Goal: Register for event/course

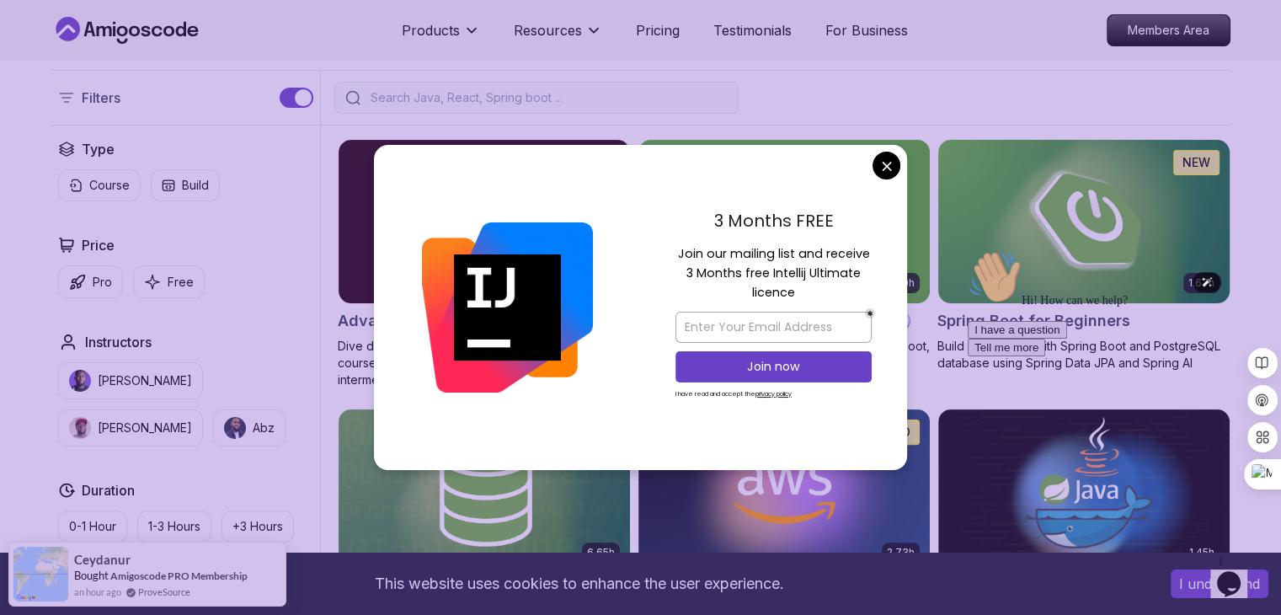
scroll to position [372, 0]
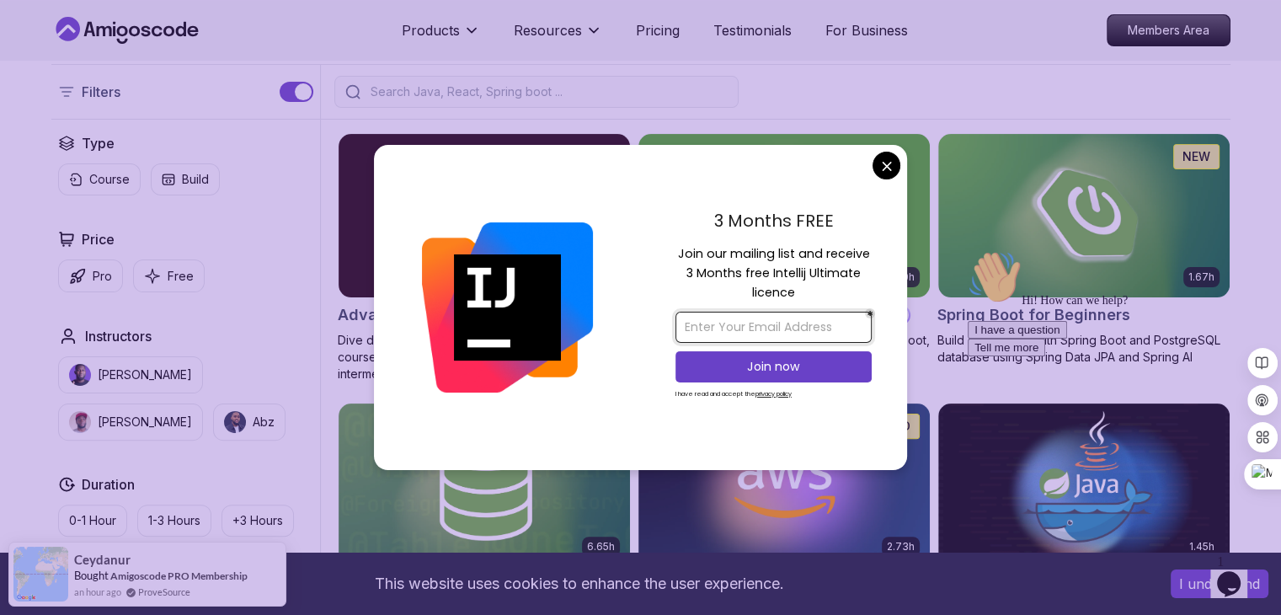
click at [785, 339] on input "email" at bounding box center [773, 327] width 196 height 31
type input "Abdulsharma120@gmail.com"
click at [813, 366] on p "Join now" at bounding box center [773, 366] width 159 height 17
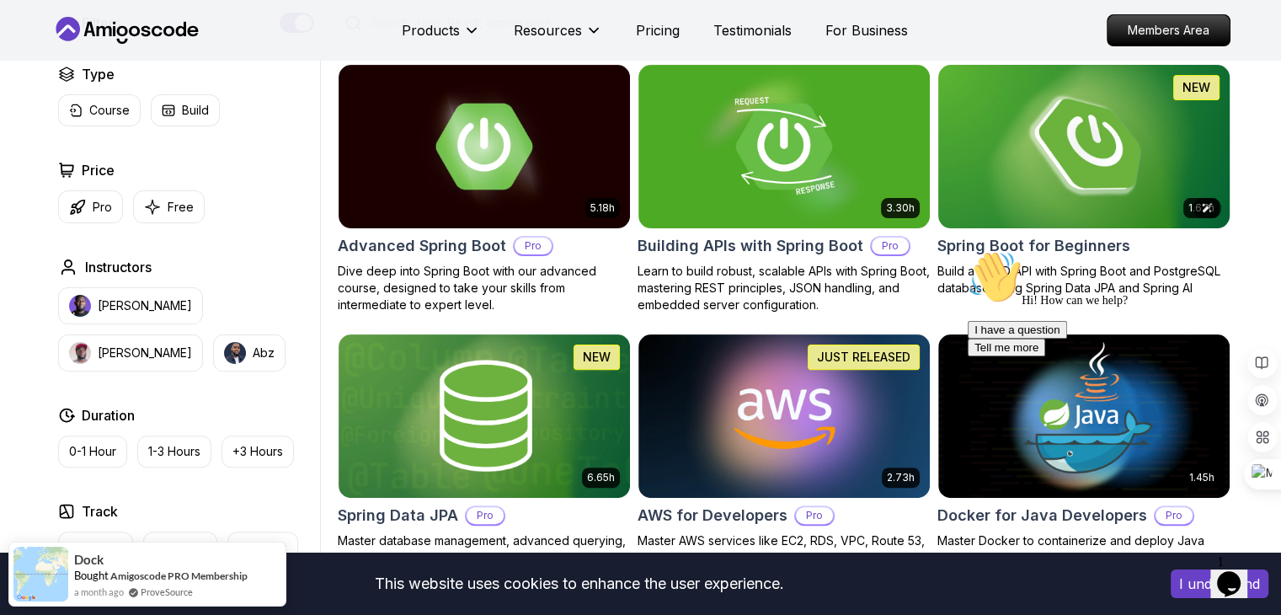
scroll to position [443, 0]
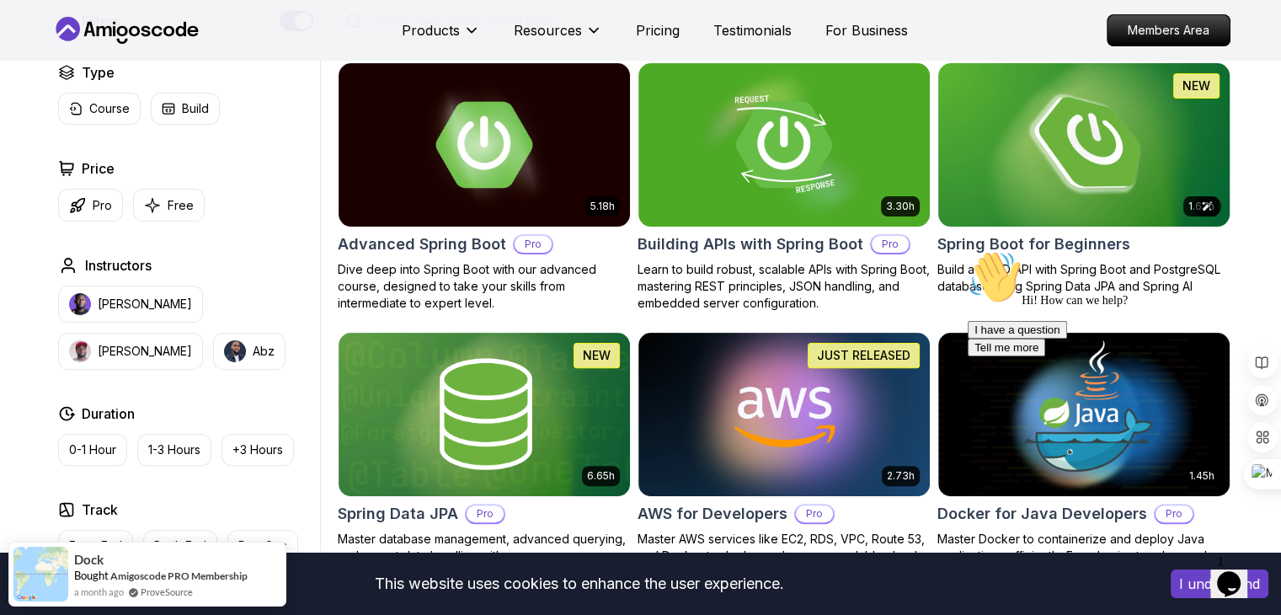
click at [1104, 188] on img at bounding box center [1083, 144] width 306 height 171
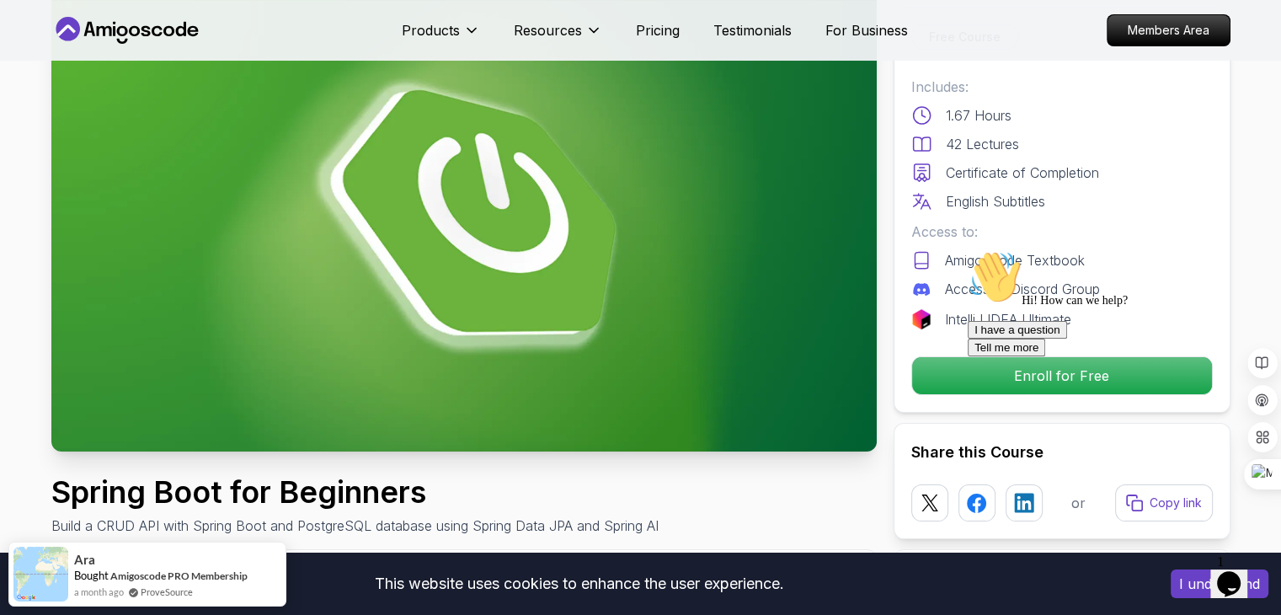
scroll to position [118, 0]
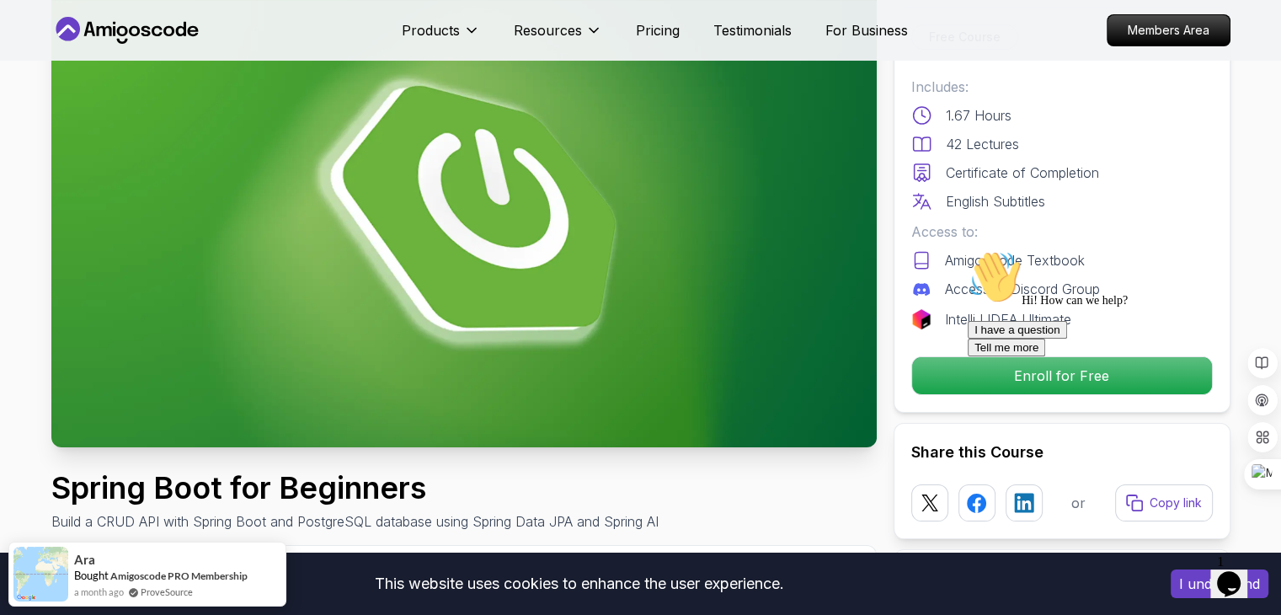
click at [1083, 250] on div at bounding box center [1119, 250] width 303 height 0
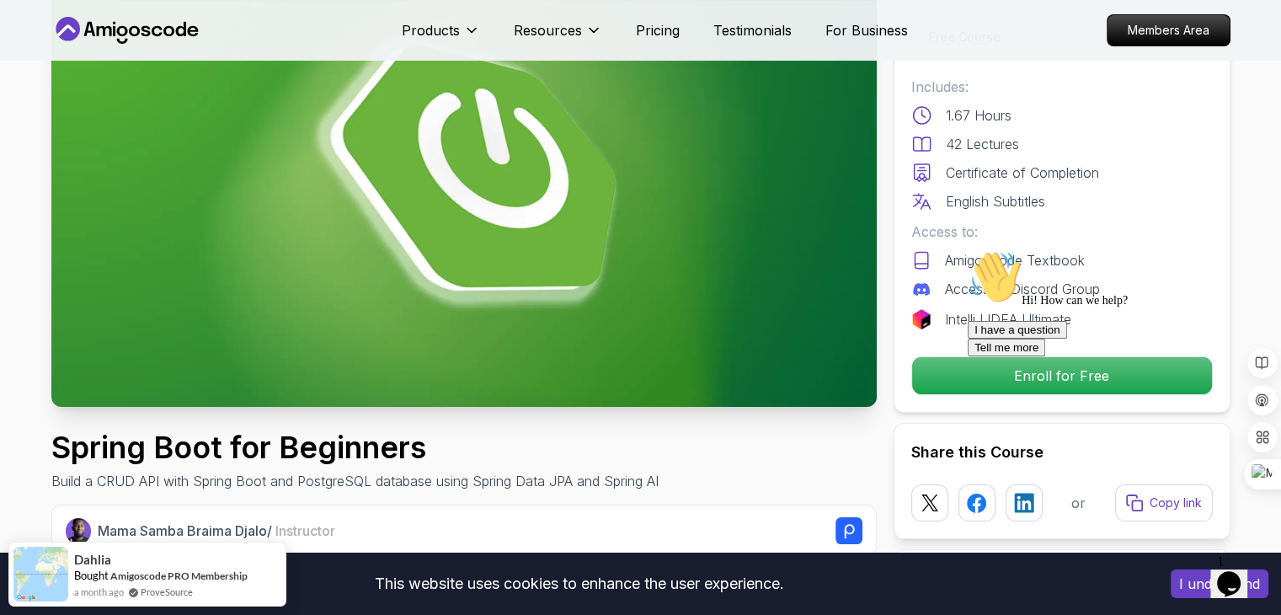
scroll to position [160, 0]
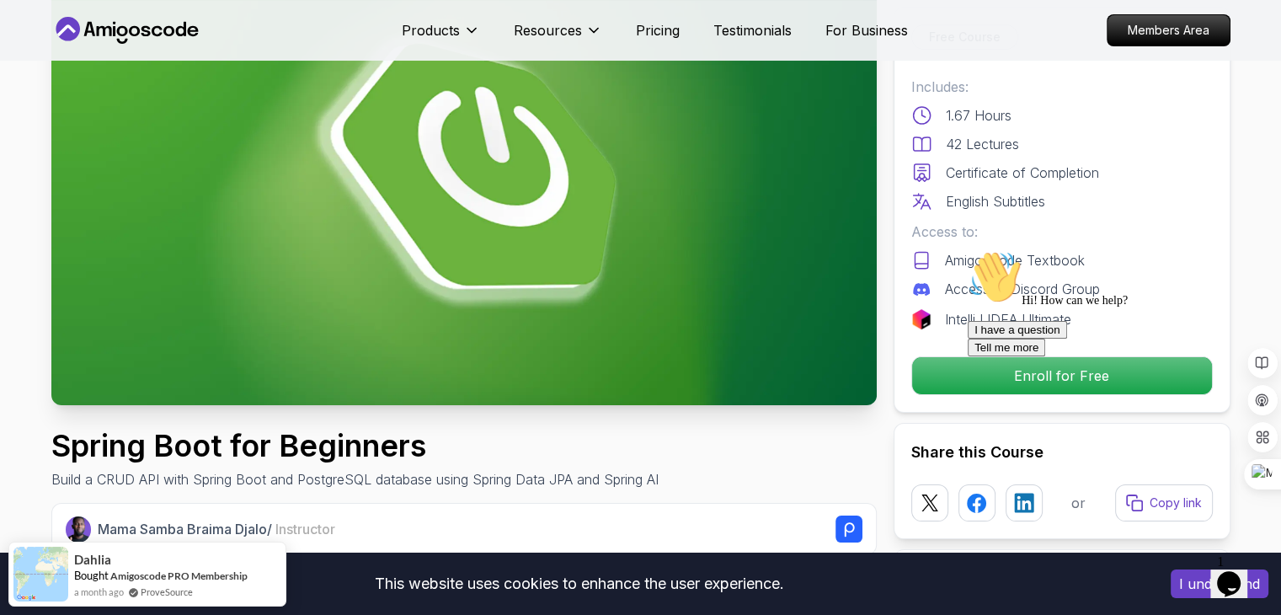
click at [1237, 575] on icon "Chat widget" at bounding box center [1229, 583] width 24 height 25
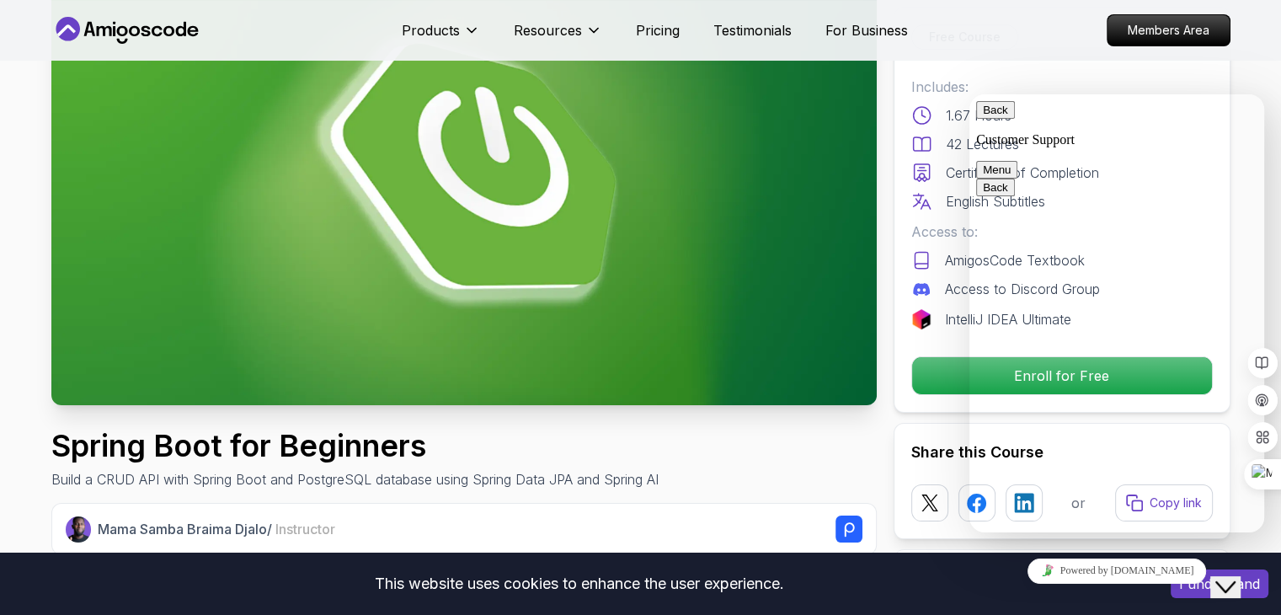
click at [824, 444] on div "Spring Boot for Beginners Build a CRUD API with Spring Boot and PostgreSQL data…" at bounding box center [463, 459] width 825 height 61
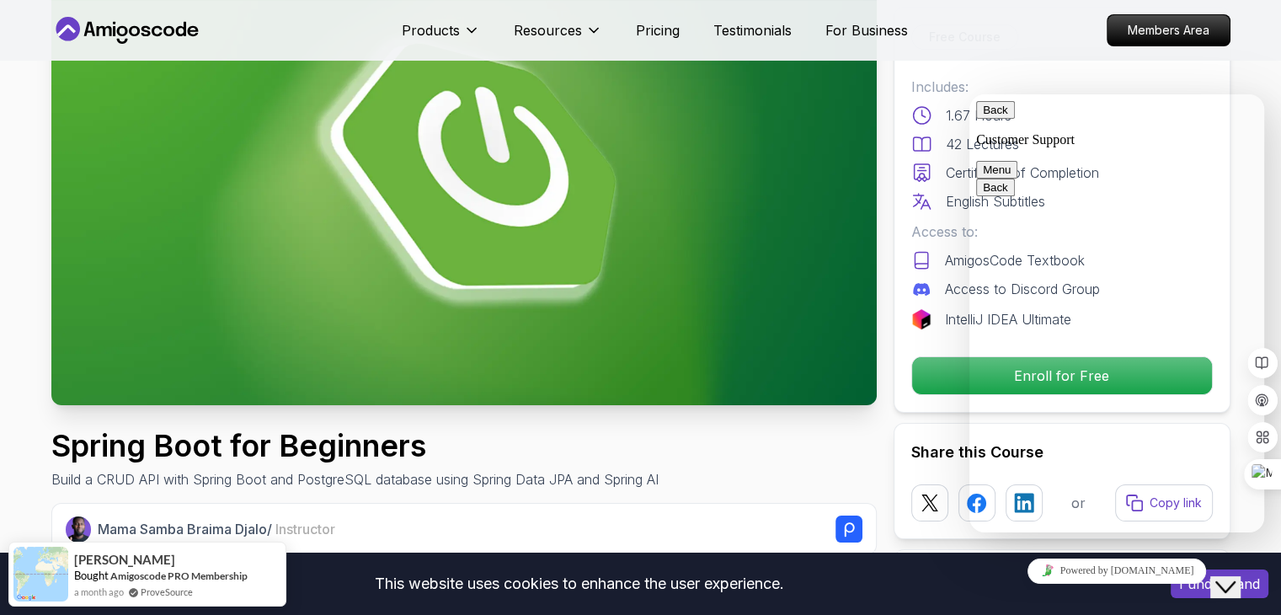
click at [1230, 578] on icon "Close Chat This icon closes the chat window." at bounding box center [1225, 587] width 20 height 20
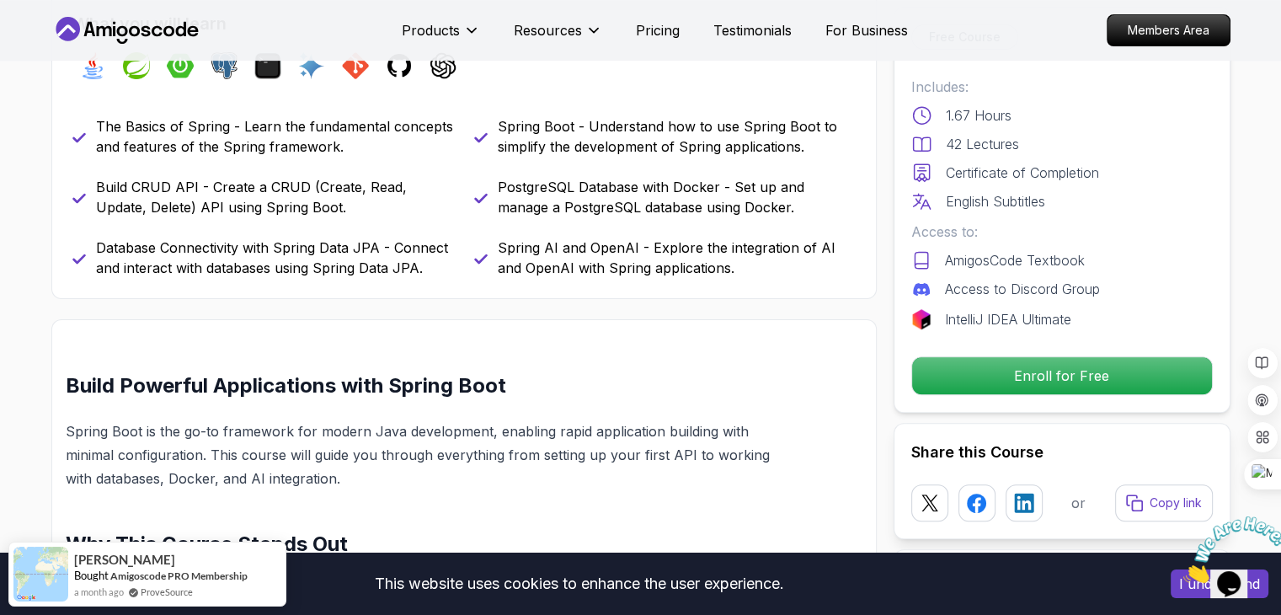
scroll to position [746, 0]
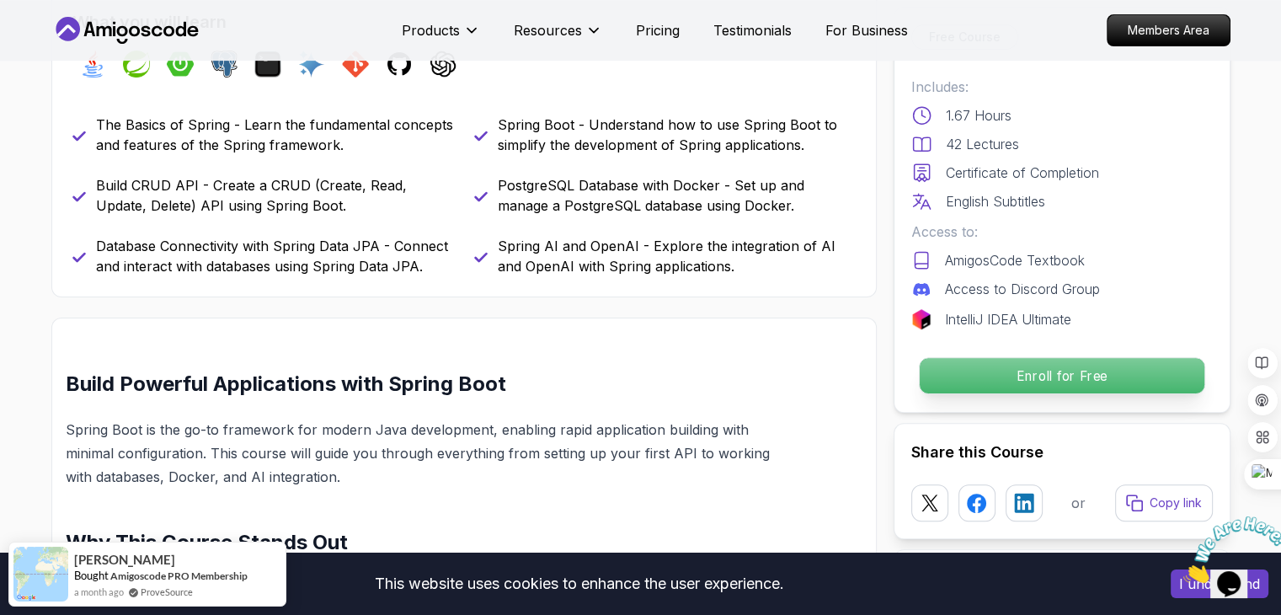
click at [1071, 381] on p "Enroll for Free" at bounding box center [1061, 375] width 285 height 35
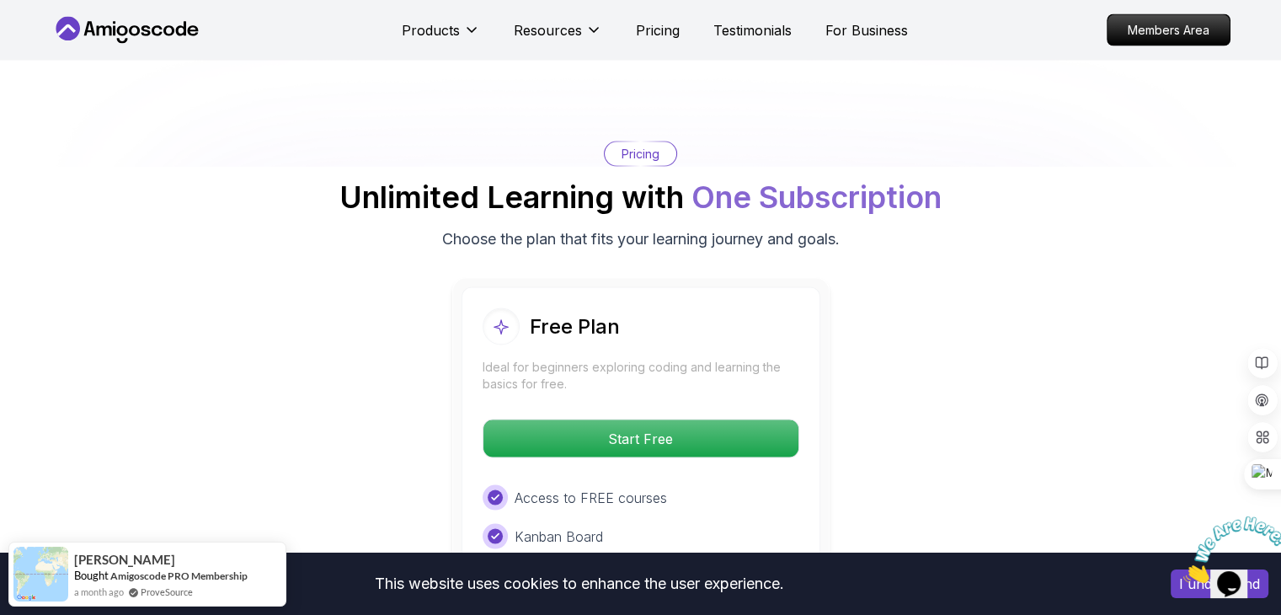
scroll to position [3301, 0]
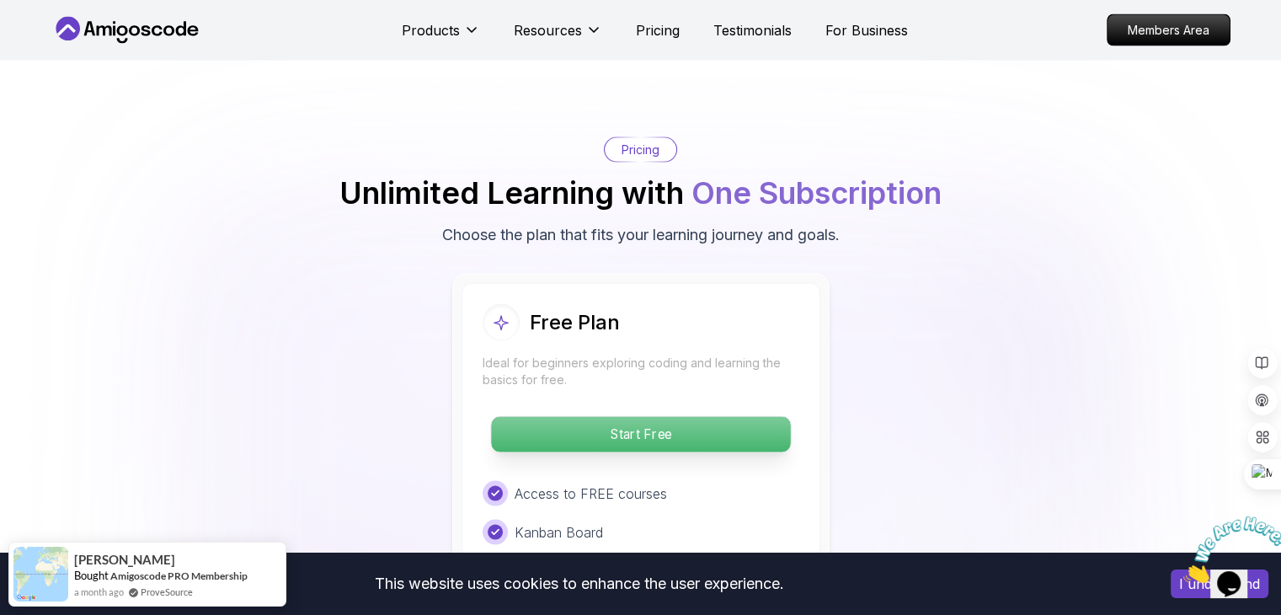
click at [633, 417] on p "Start Free" at bounding box center [640, 434] width 299 height 35
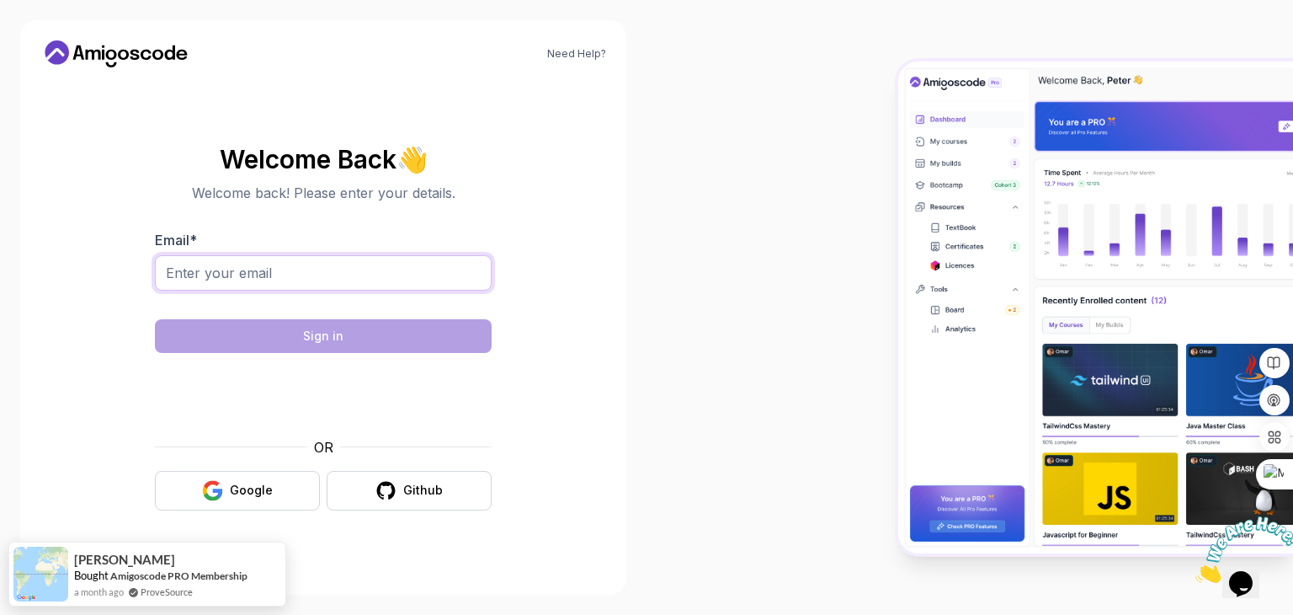
click at [246, 281] on input "Email *" at bounding box center [323, 272] width 337 height 35
type input "Abdulsharma120@gmail.com"
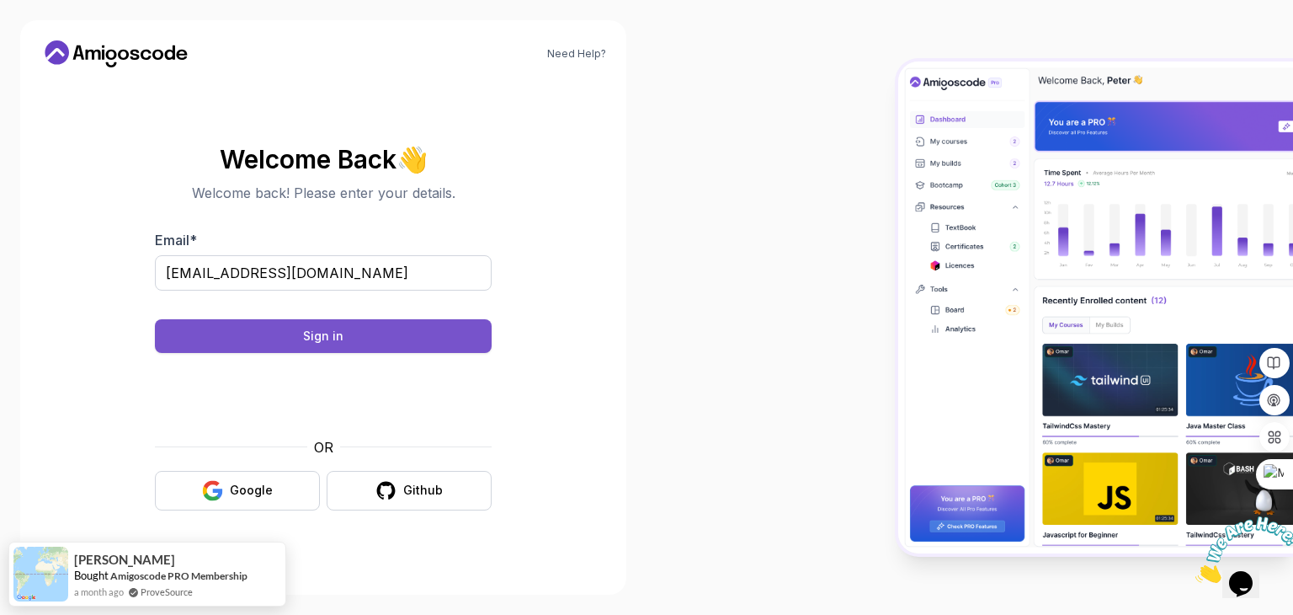
click at [366, 329] on button "Sign in" at bounding box center [323, 336] width 337 height 34
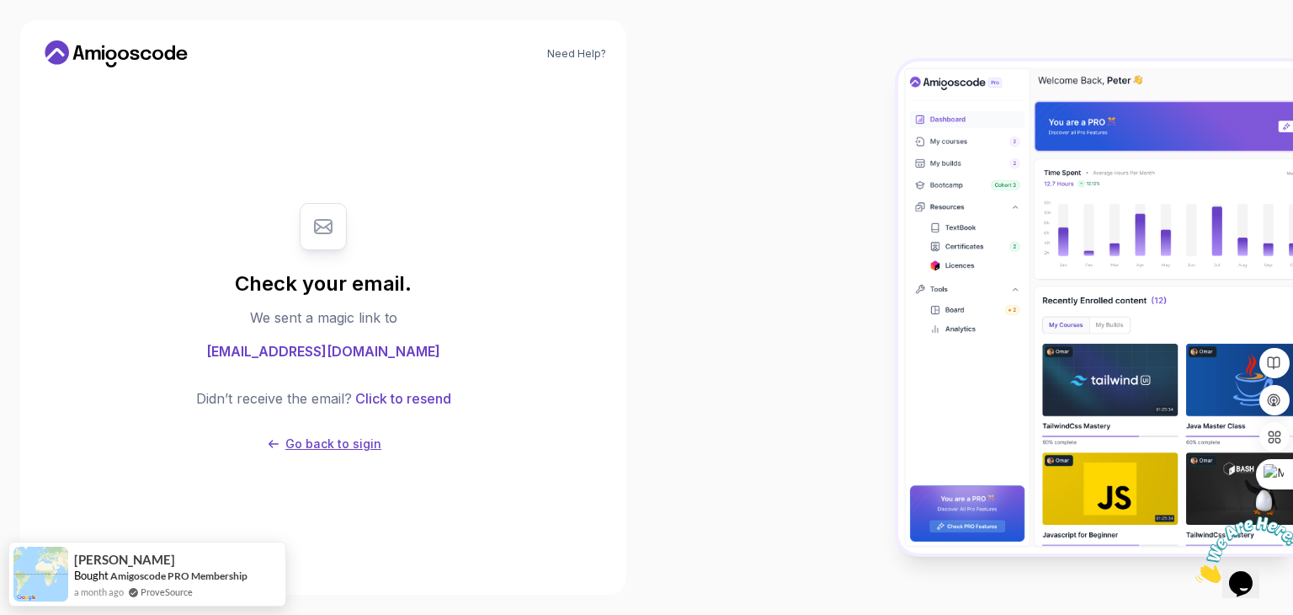
click at [350, 440] on p "Go back to sigin" at bounding box center [333, 443] width 96 height 17
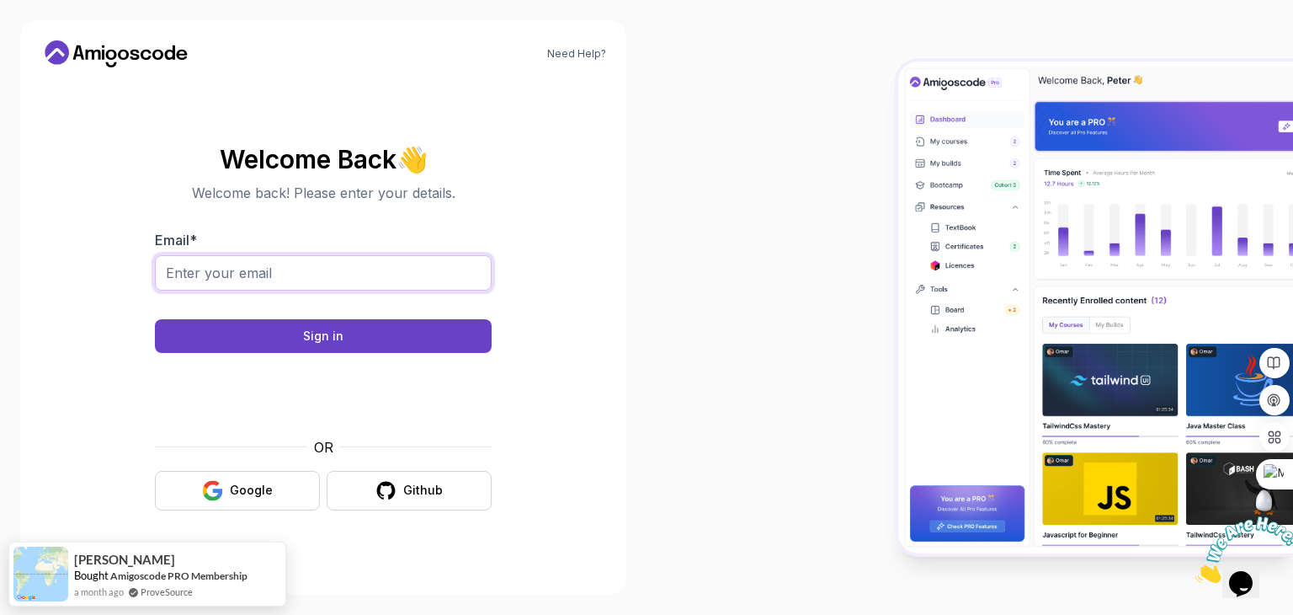
click at [404, 279] on input "Email *" at bounding box center [323, 272] width 337 height 35
type input "Abdulsharma120@gmail.com"
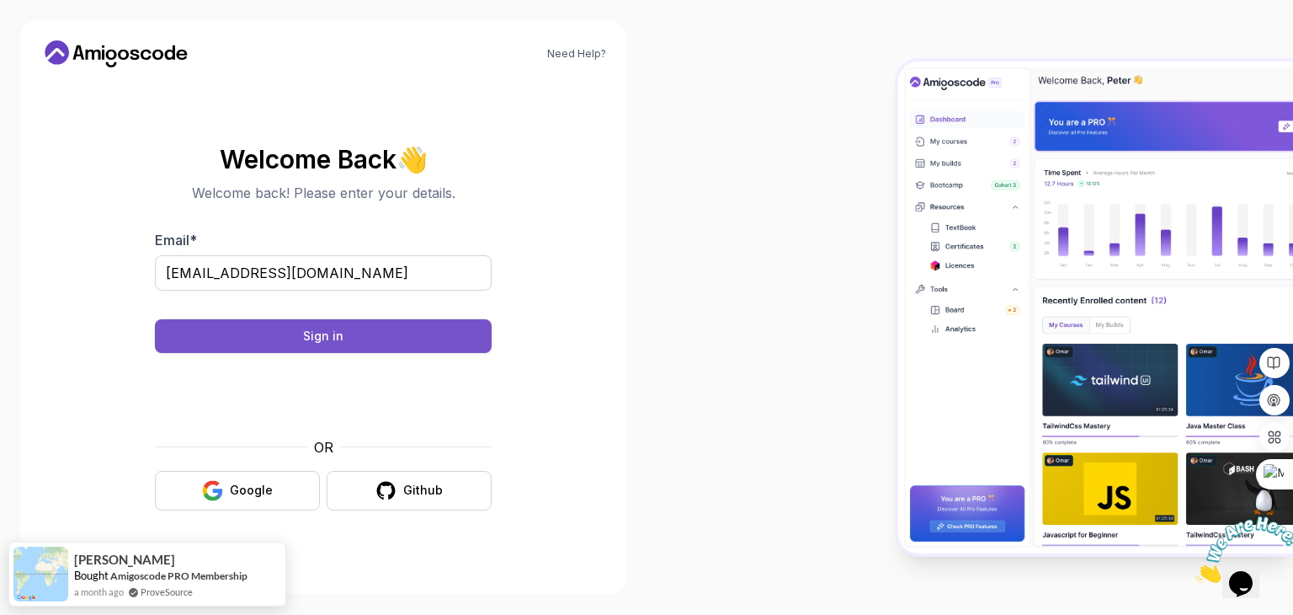
click at [335, 328] on div "Sign in" at bounding box center [323, 336] width 40 height 17
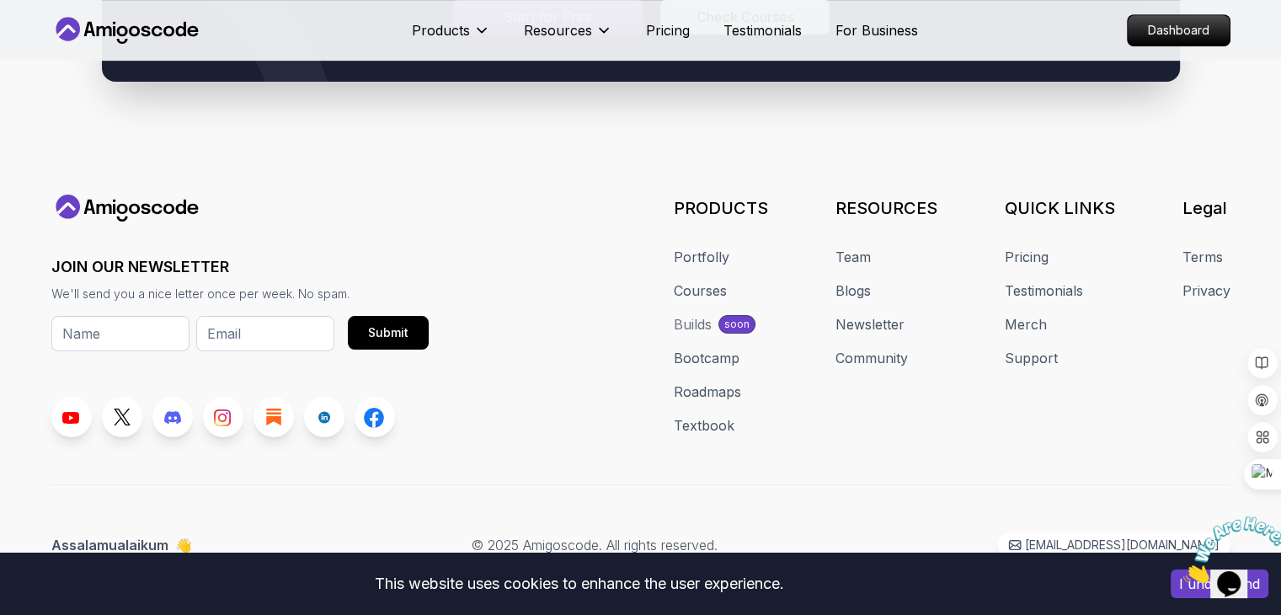
scroll to position [881, 0]
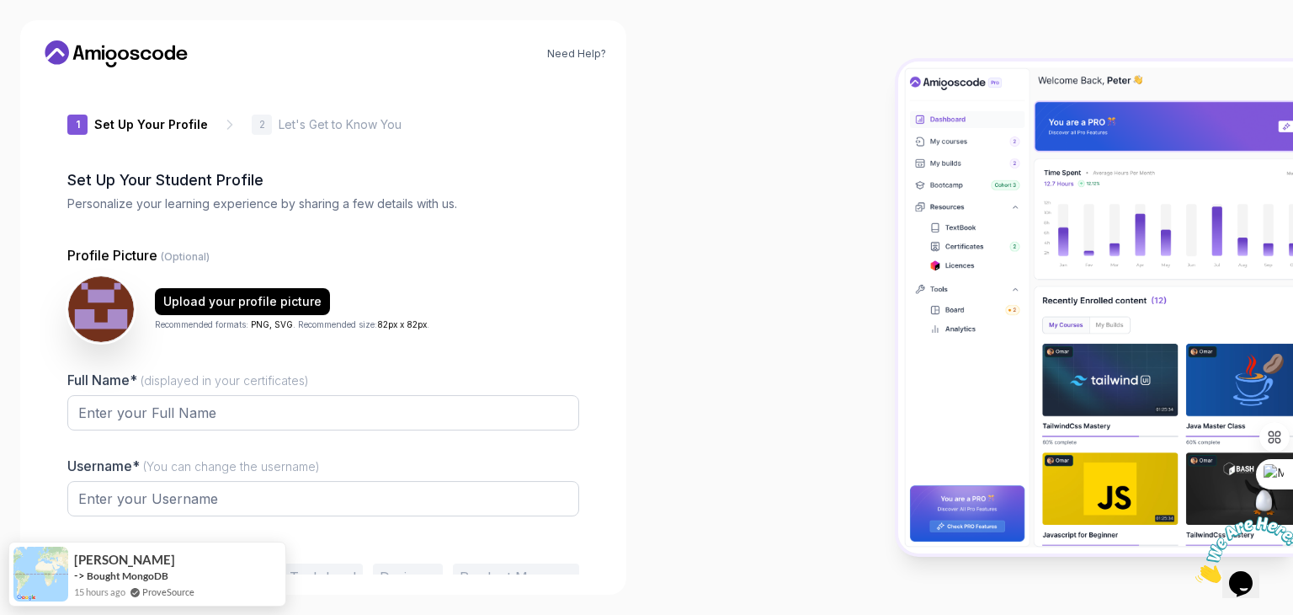
type input "eagermongoose4afb7"
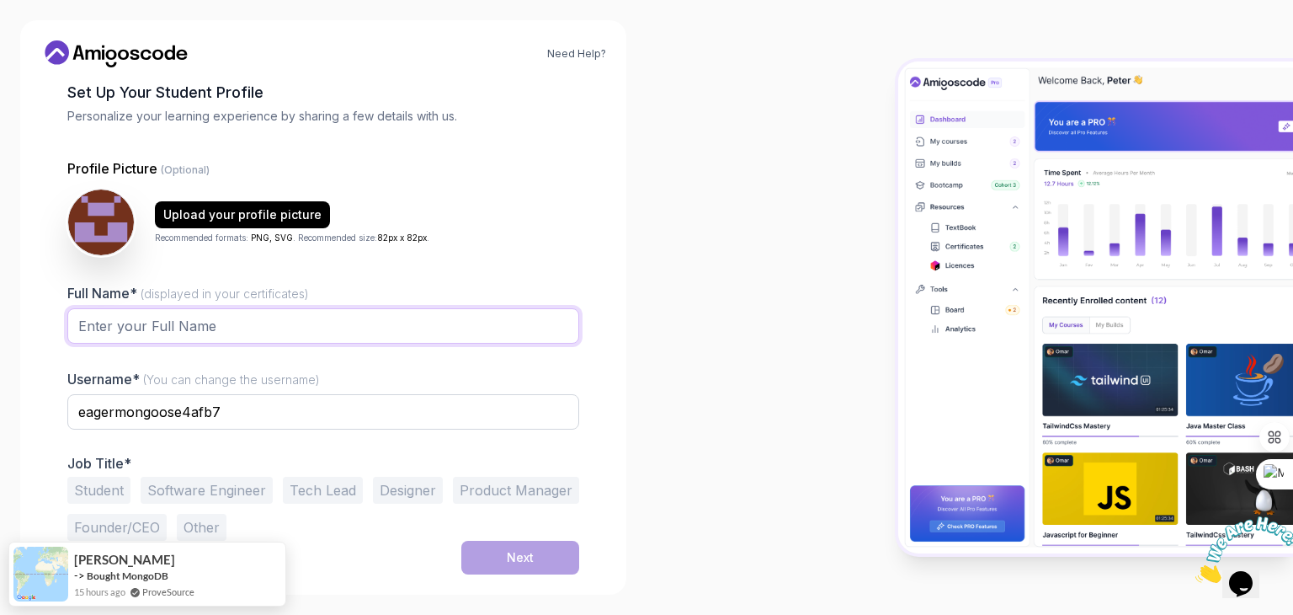
click at [313, 317] on input "Full Name* (displayed in your certificates)" at bounding box center [323, 325] width 512 height 35
click at [76, 324] on input "[PERSON_NAME]" at bounding box center [323, 325] width 512 height 35
type input "[PERSON_NAME] [PERSON_NAME]"
click at [247, 489] on button "Software Engineer" at bounding box center [207, 490] width 132 height 27
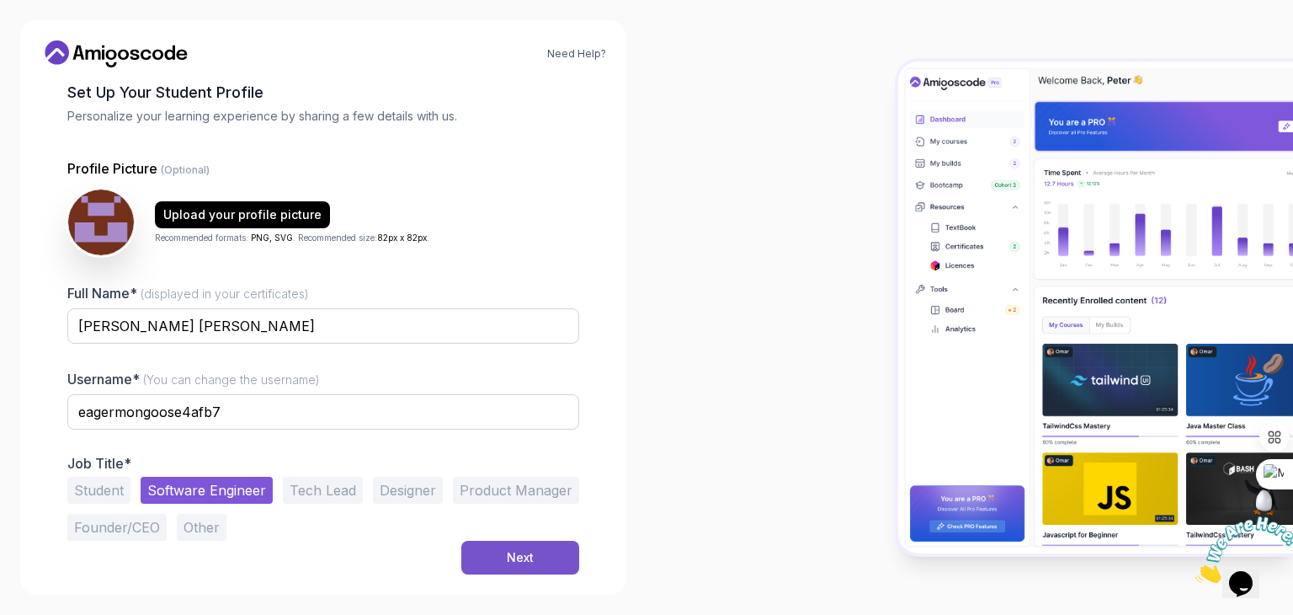
click at [523, 557] on div "Next" at bounding box center [520, 557] width 27 height 17
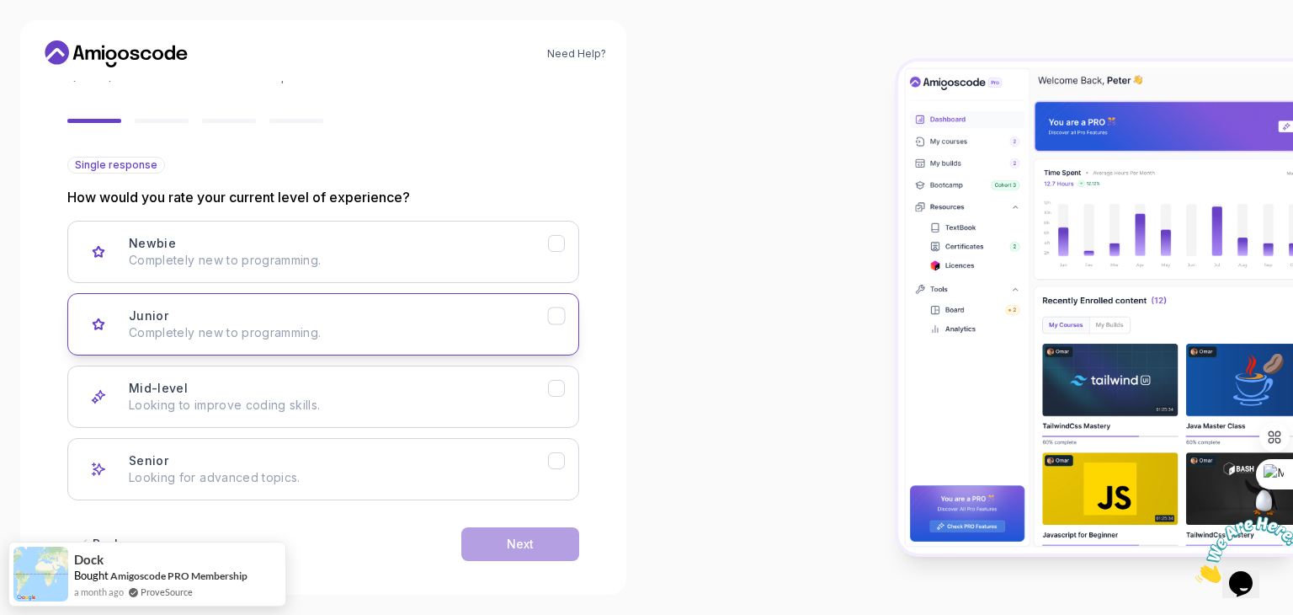
scroll to position [128, 0]
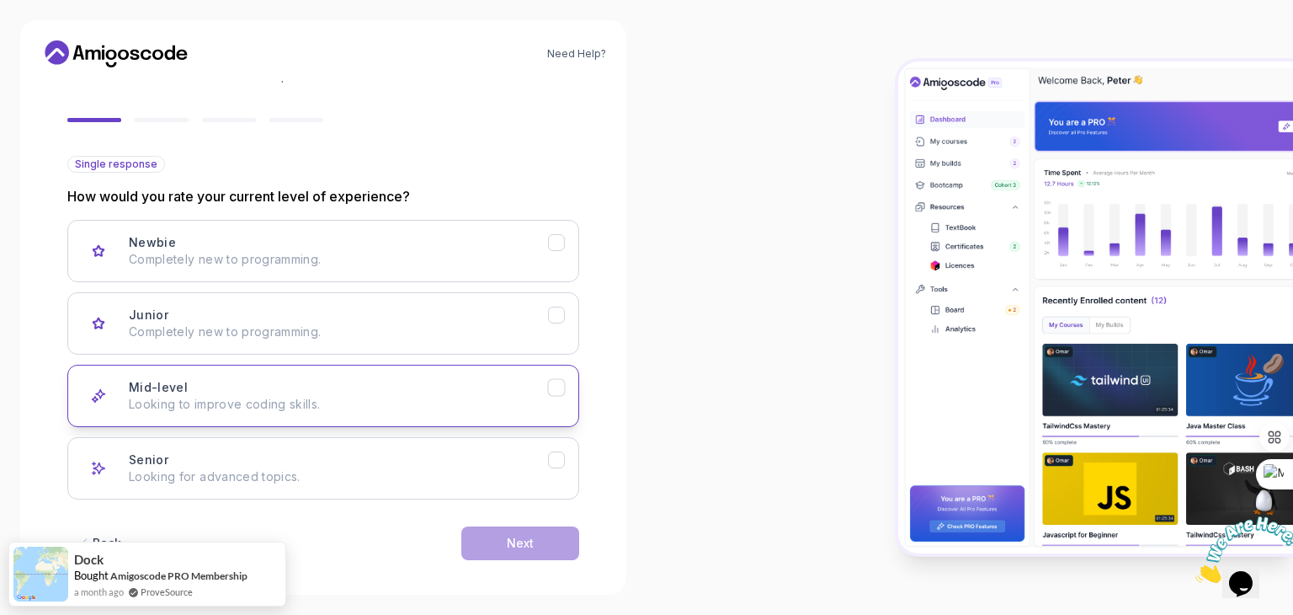
click at [435, 408] on p "Looking to improve coding skills." at bounding box center [338, 404] width 419 height 17
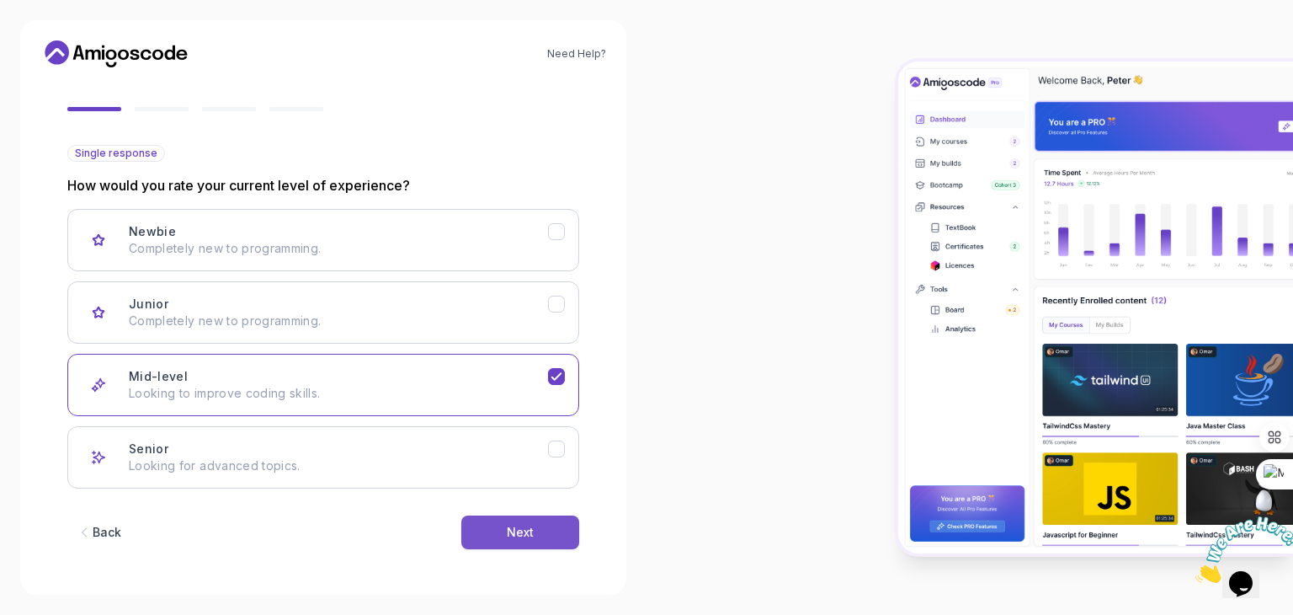
click at [544, 529] on button "Next" at bounding box center [520, 532] width 118 height 34
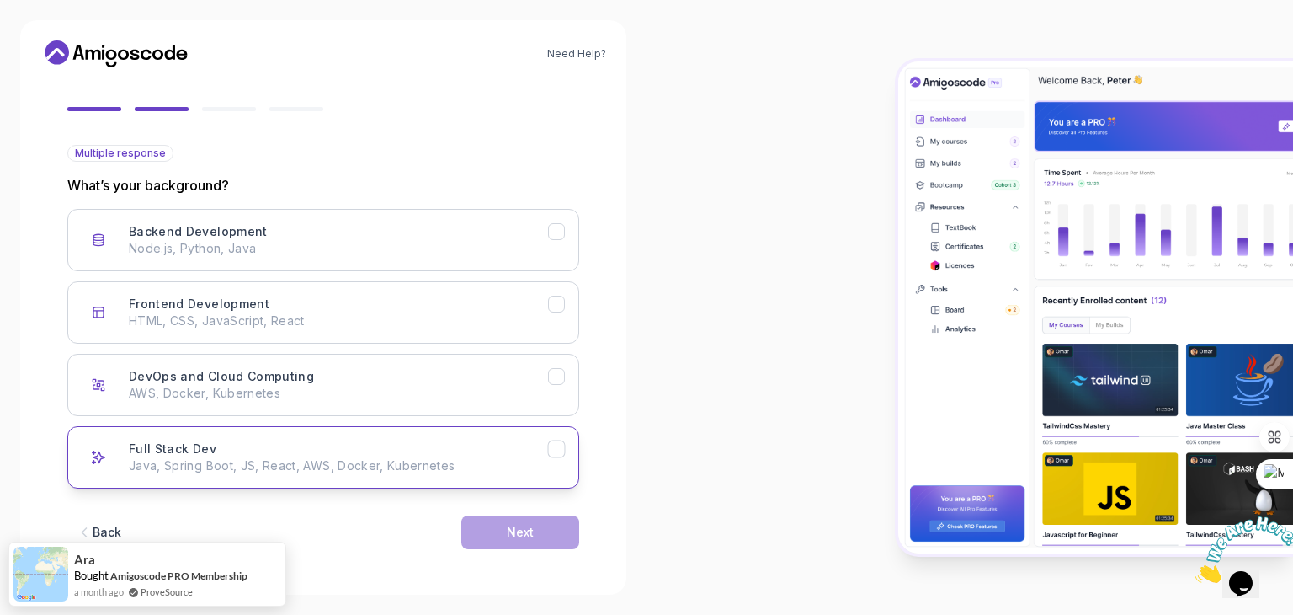
click at [438, 458] on p "Java, Spring Boot, JS, React, AWS, Docker, Kubernetes" at bounding box center [338, 465] width 419 height 17
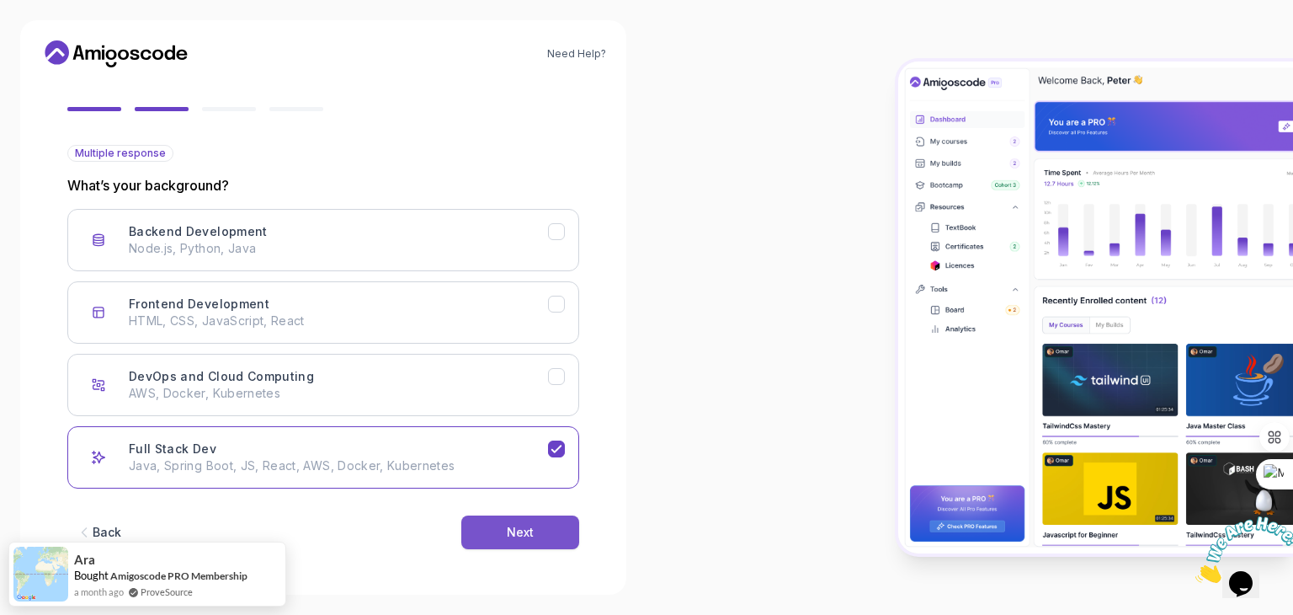
click at [516, 530] on div "Next" at bounding box center [520, 532] width 27 height 17
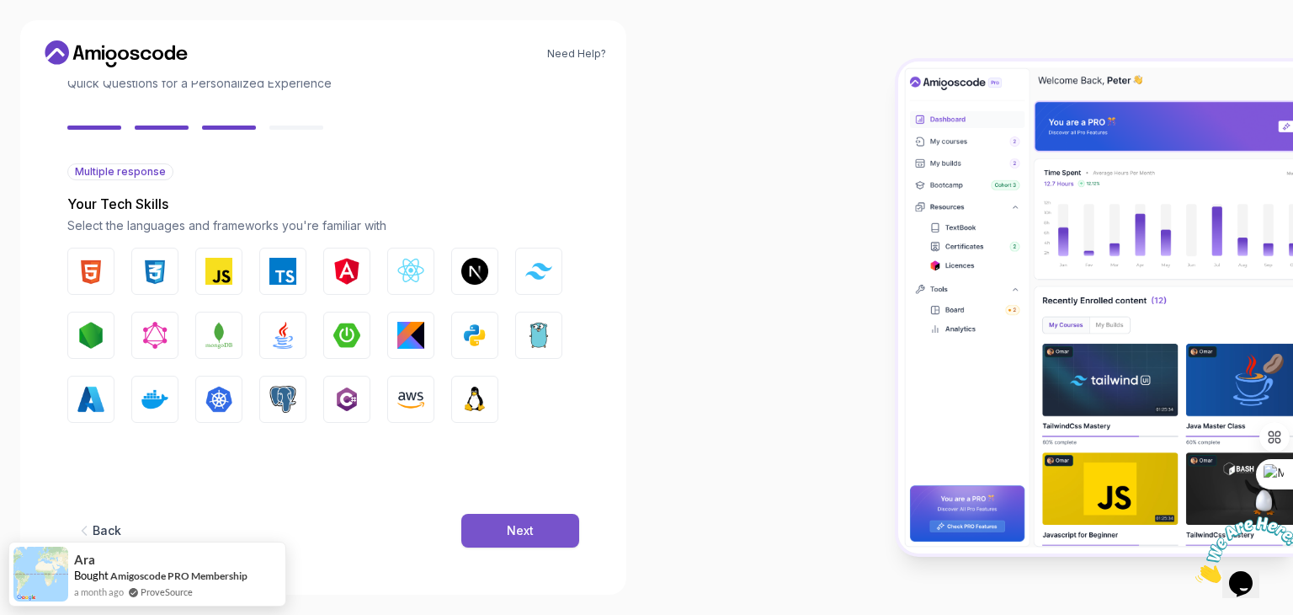
click at [504, 527] on button "Next" at bounding box center [520, 531] width 118 height 34
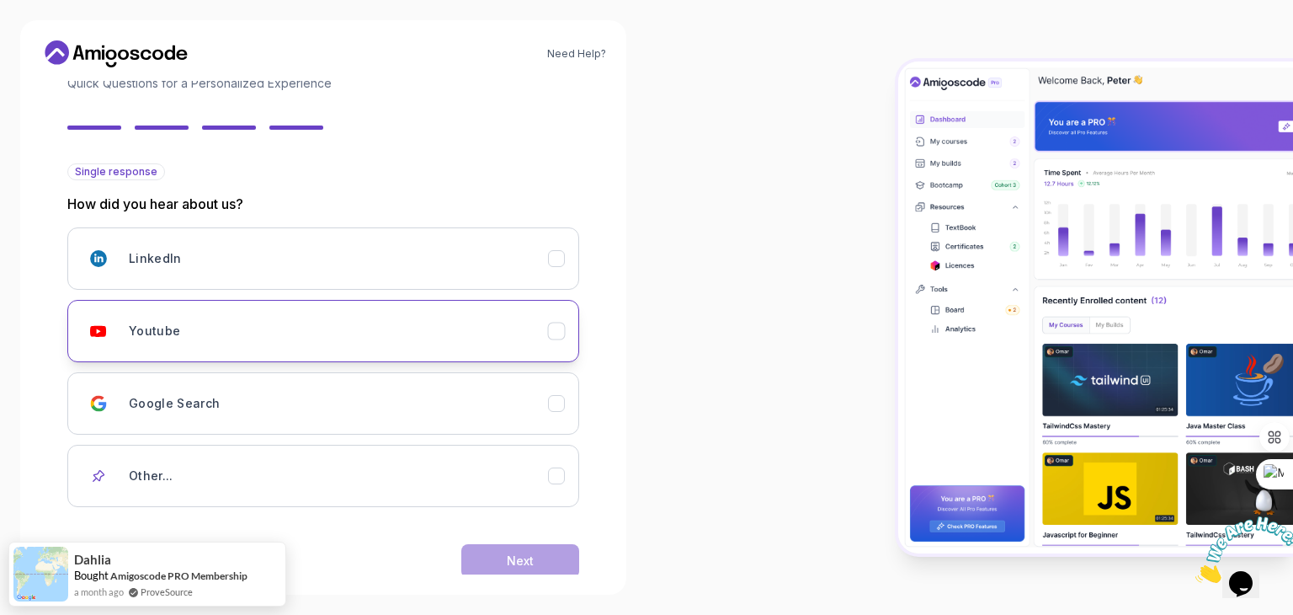
click at [507, 344] on div "Youtube" at bounding box center [338, 331] width 419 height 34
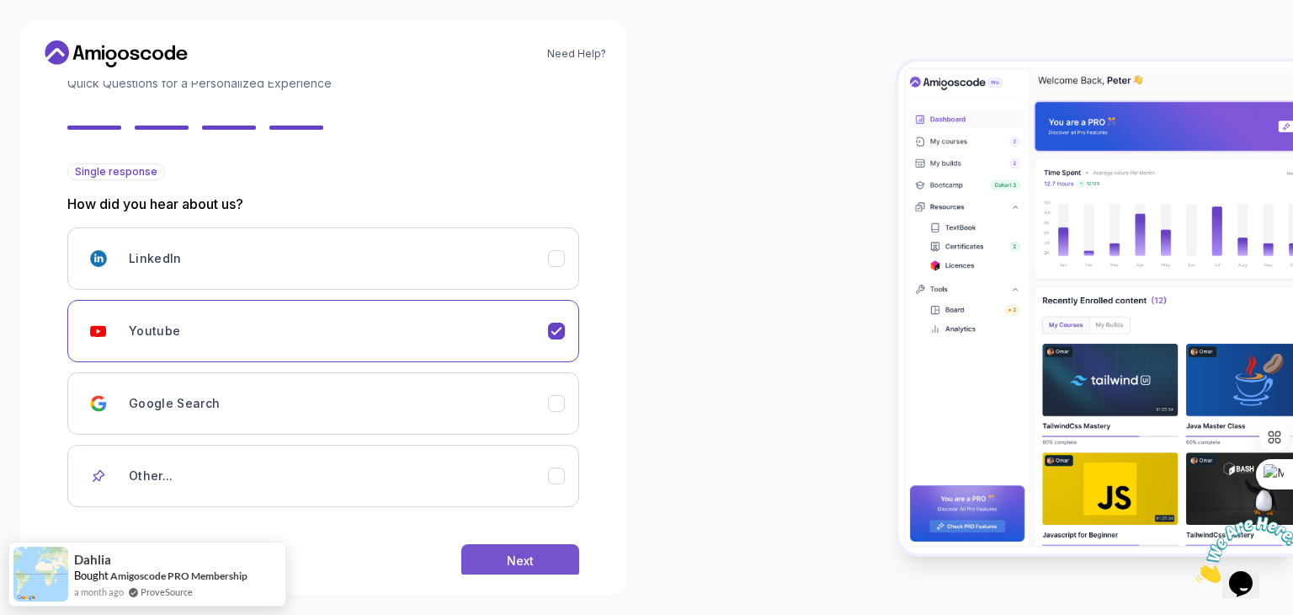
click at [539, 557] on button "Next" at bounding box center [520, 561] width 118 height 34
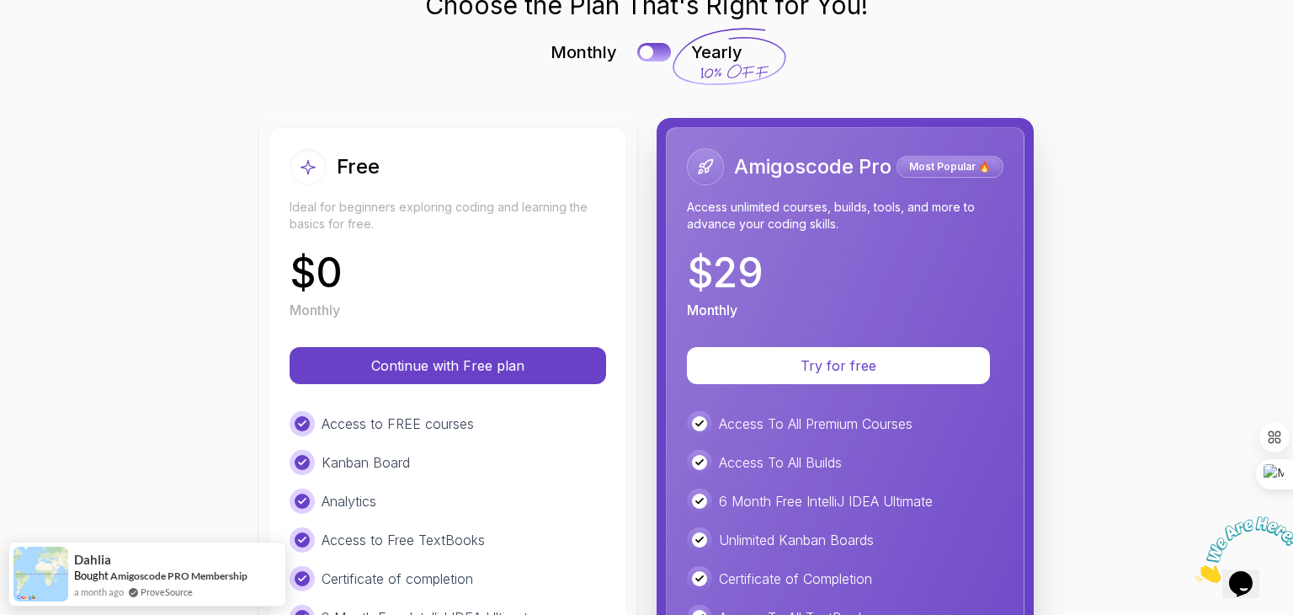
scroll to position [91, 0]
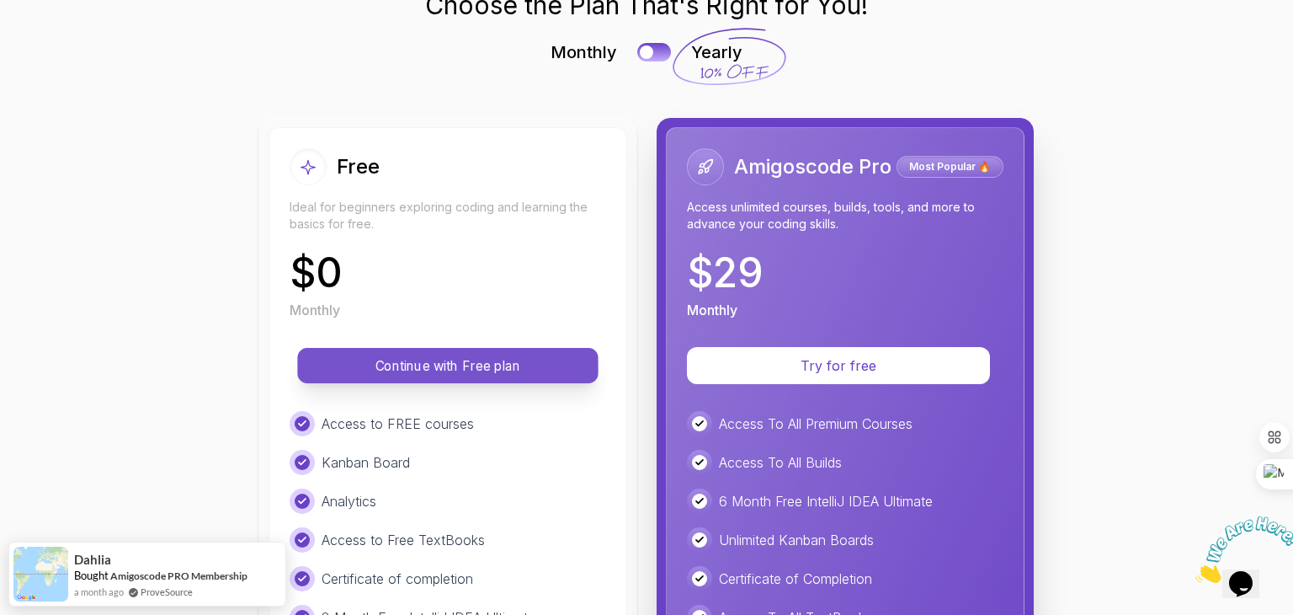
click at [488, 365] on p "Continue with Free plan" at bounding box center [448, 365] width 263 height 19
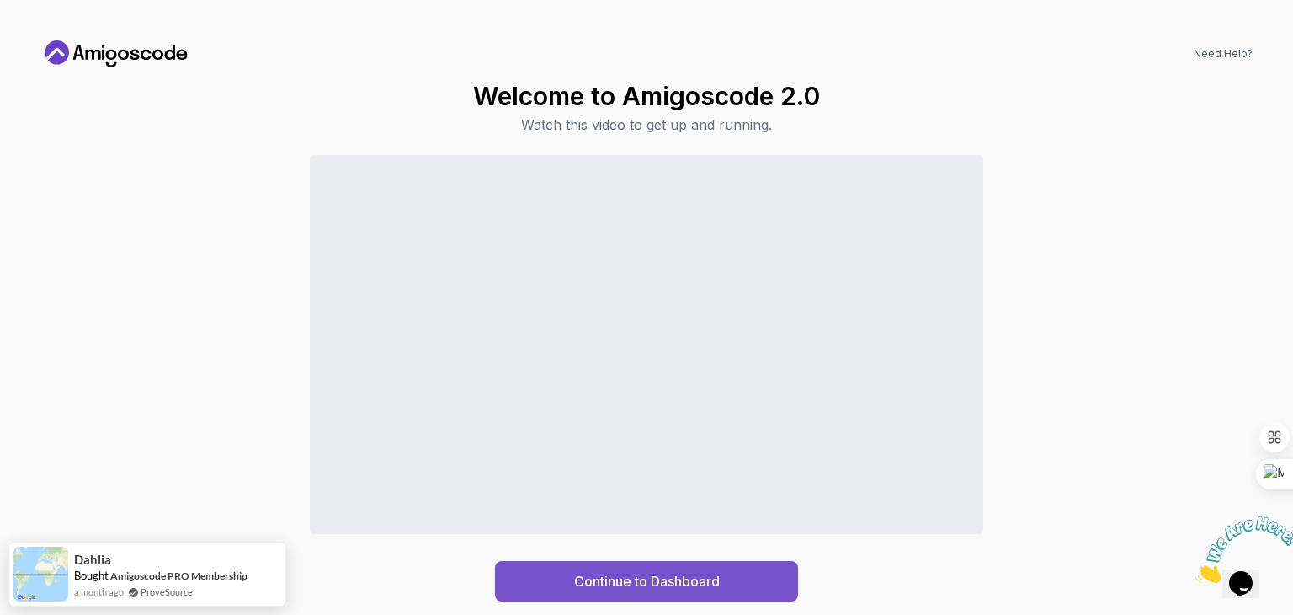
click at [636, 583] on div "Continue to Dashboard" at bounding box center [647, 581] width 146 height 20
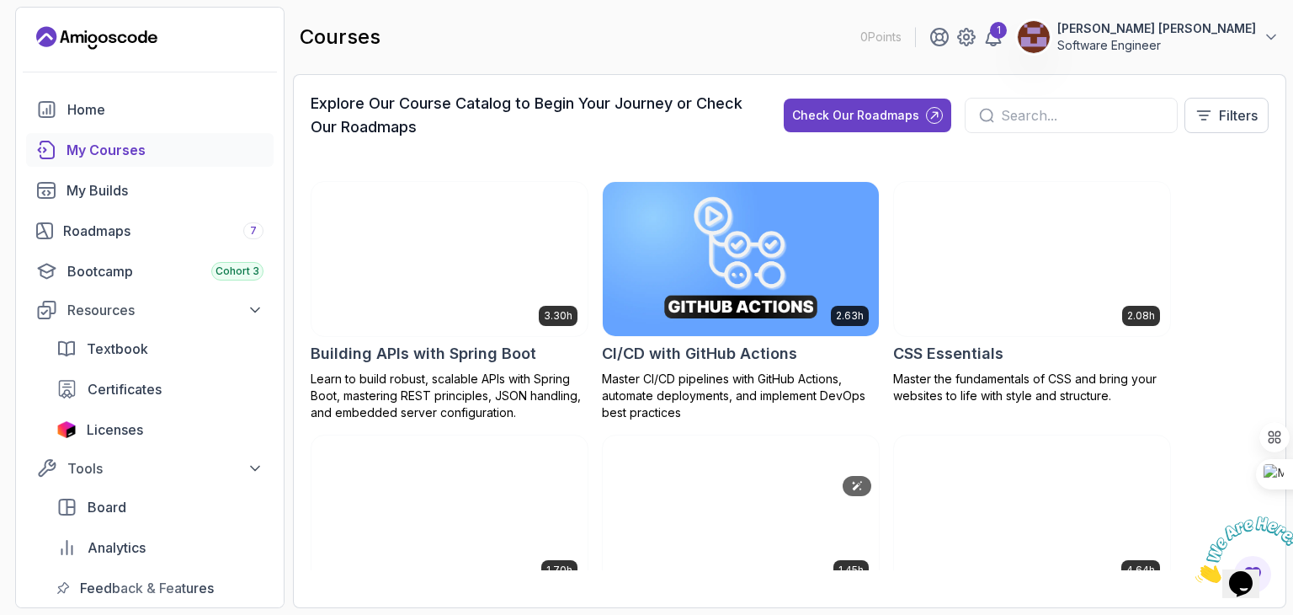
scroll to position [332, 0]
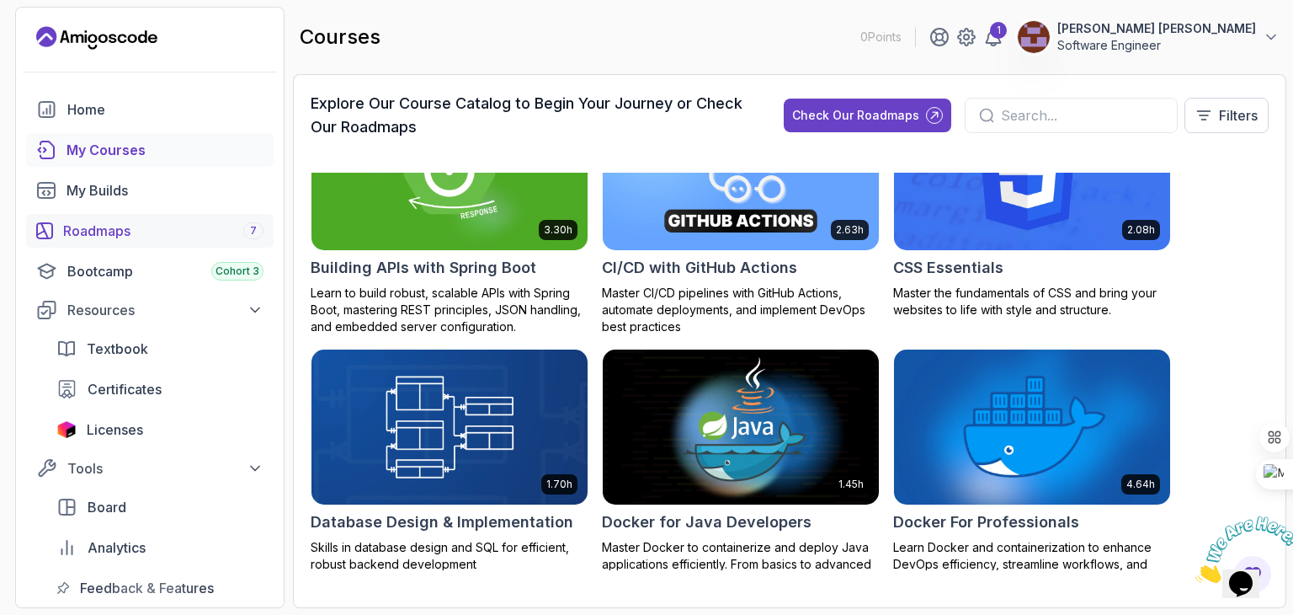
click at [172, 237] on div "Roadmaps 7" at bounding box center [163, 231] width 200 height 20
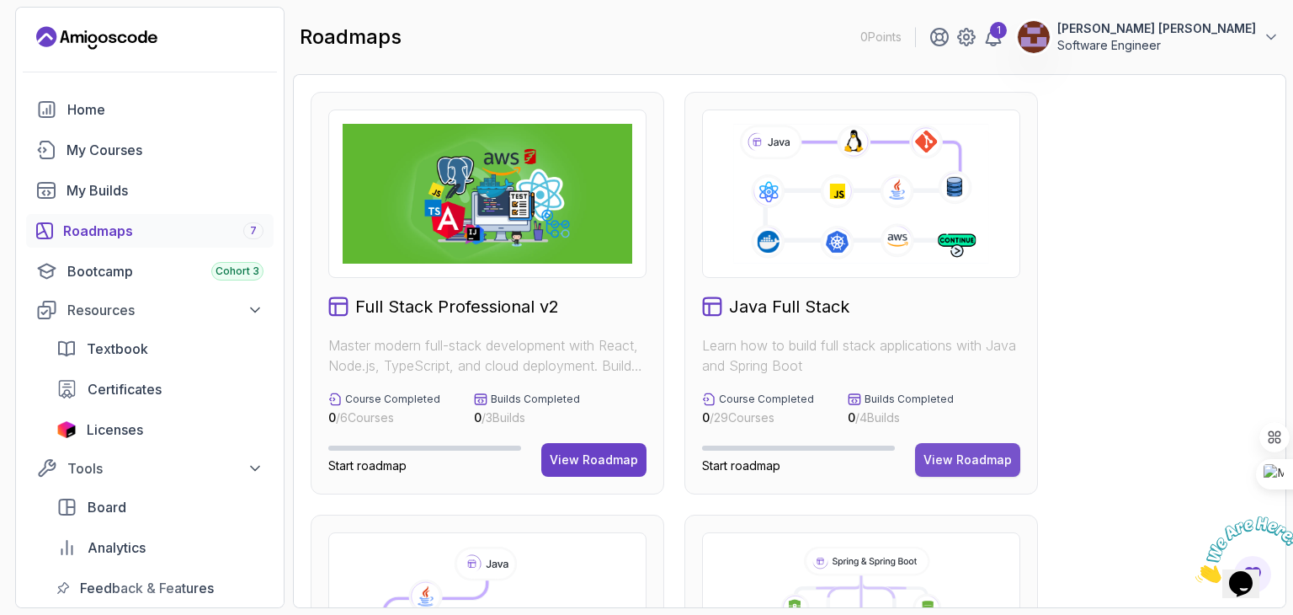
click at [963, 443] on button "View Roadmap" at bounding box center [967, 460] width 105 height 34
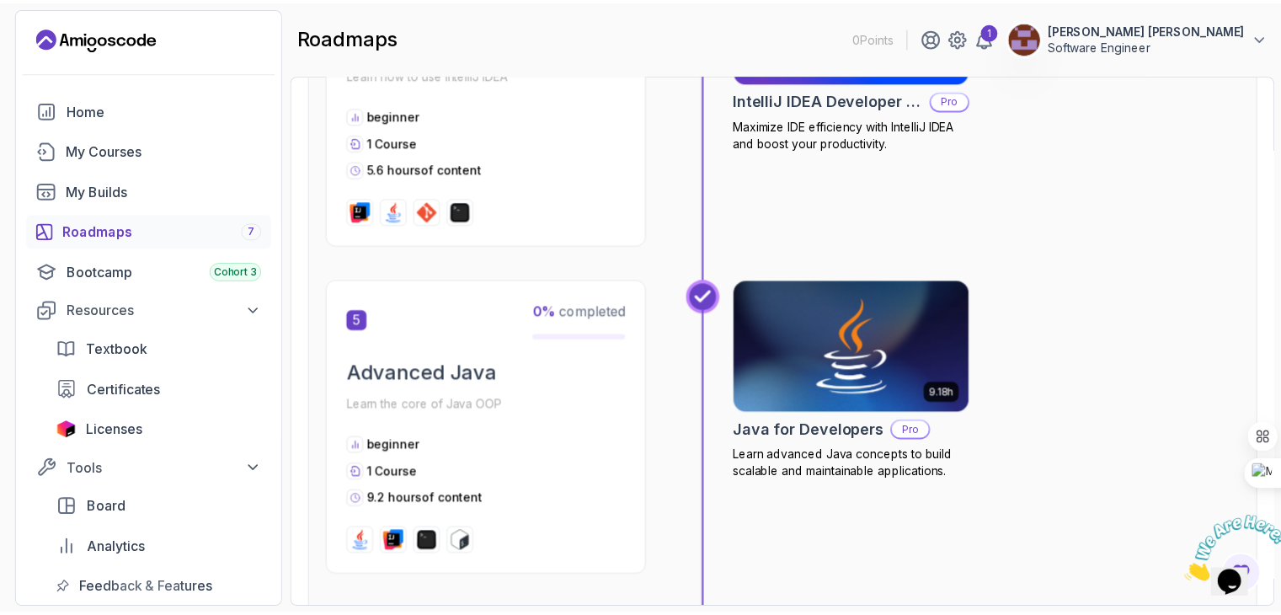
scroll to position [1654, 0]
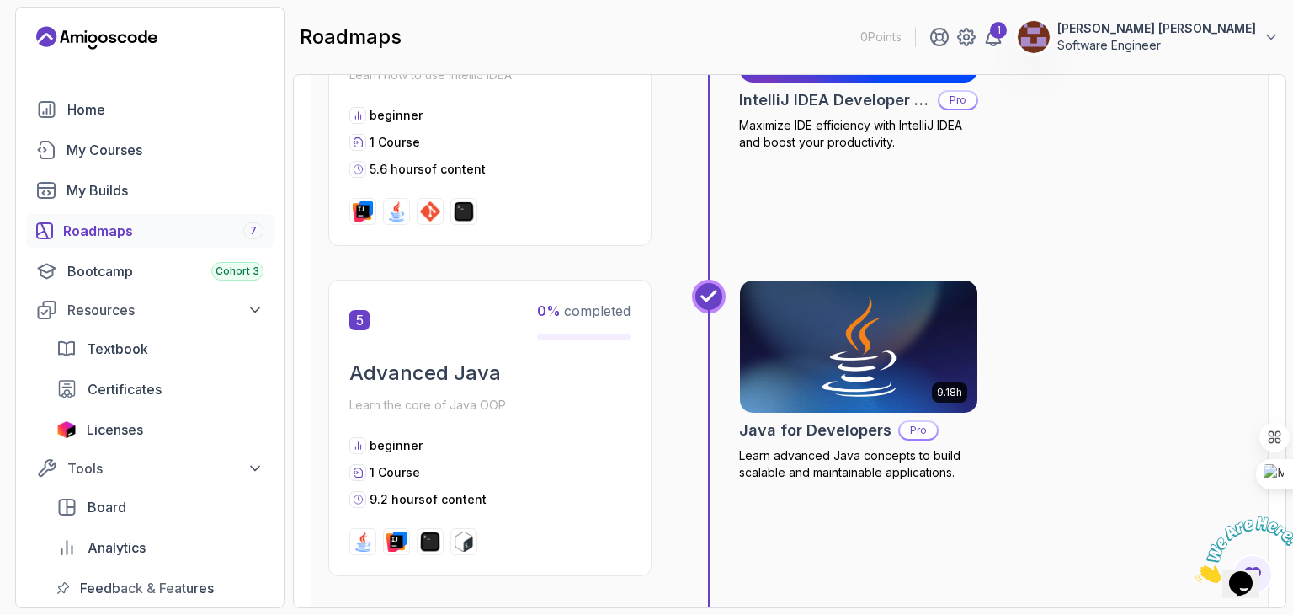
click at [915, 433] on p "Pro" at bounding box center [918, 430] width 37 height 17
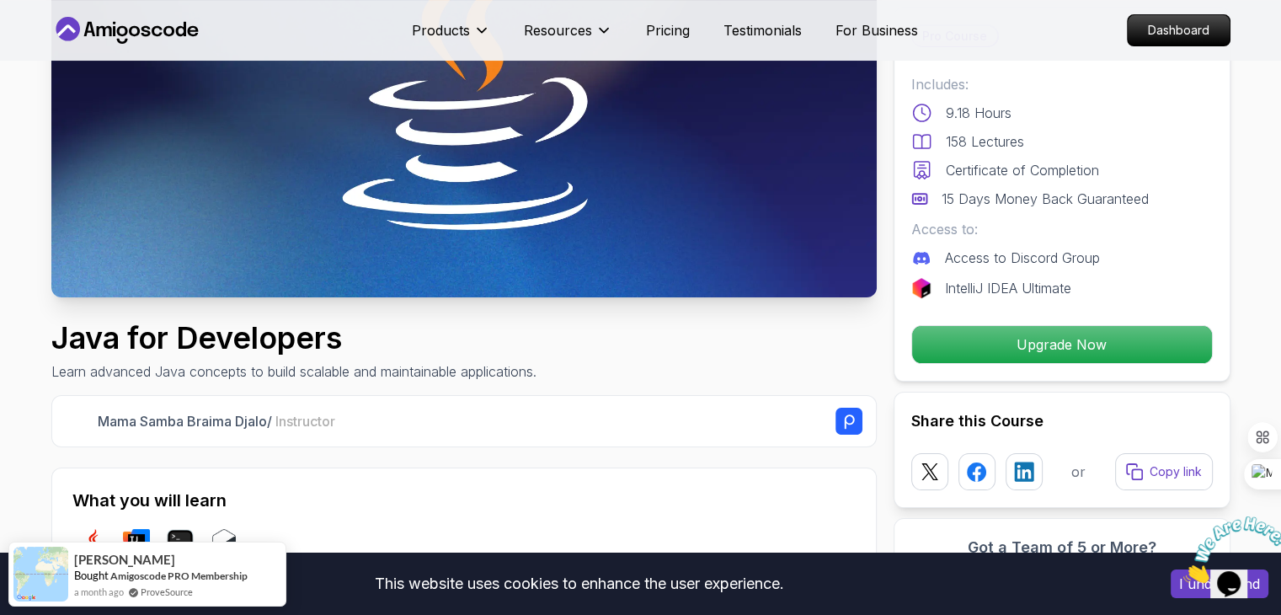
scroll to position [276, 0]
